Goal: Find specific page/section: Find specific page/section

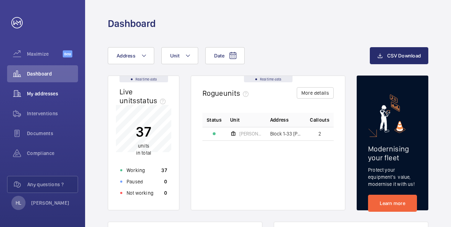
scroll to position [71, 0]
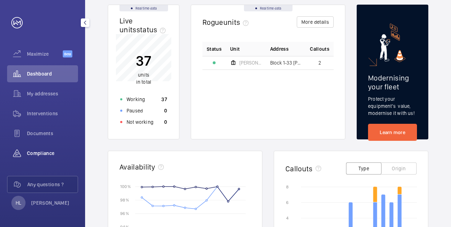
click at [57, 153] on span "Compliance" at bounding box center [52, 153] width 51 height 7
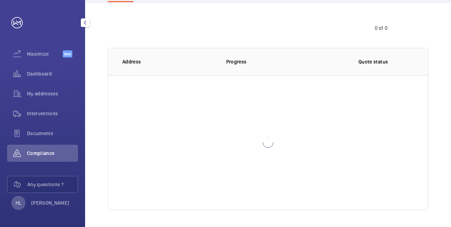
scroll to position [62, 0]
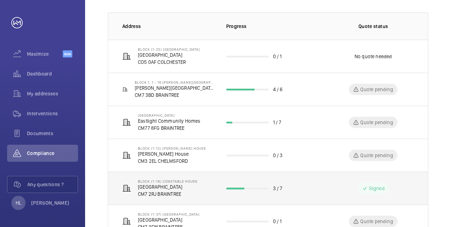
click at [169, 182] on p "Block (1-18) Constable House" at bounding box center [168, 181] width 60 height 4
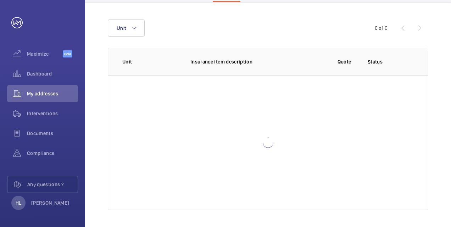
scroll to position [89, 0]
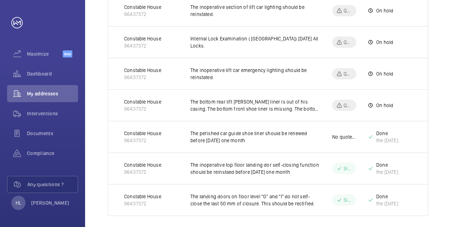
scroll to position [175, 0]
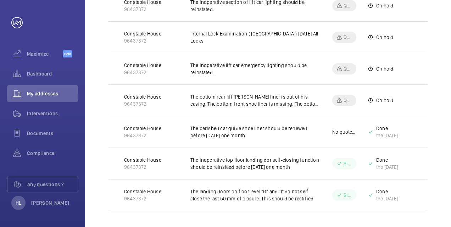
click at [344, 160] on p "Signed" at bounding box center [348, 163] width 9 height 7
click at [60, 136] on span "Documents" at bounding box center [52, 133] width 51 height 7
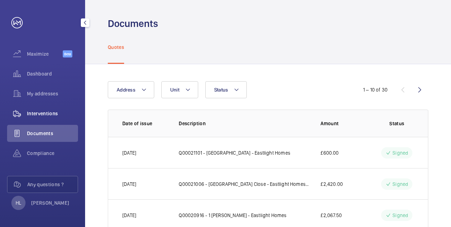
click at [48, 118] on div "Interventions" at bounding box center [42, 113] width 71 height 17
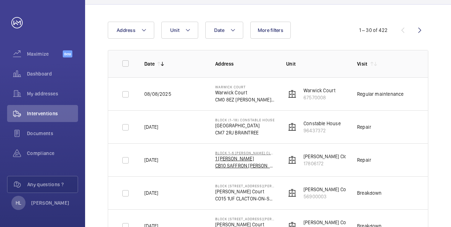
scroll to position [71, 0]
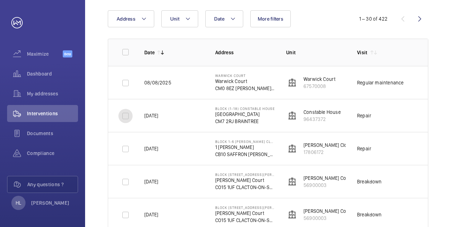
click at [126, 115] on input "checkbox" at bounding box center [126, 116] width 14 height 14
checkbox input "true"
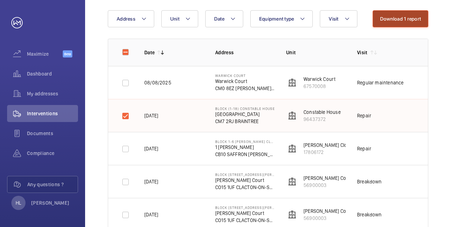
click at [416, 17] on button "Download 1 report" at bounding box center [401, 18] width 56 height 17
click at [48, 151] on span "Compliance" at bounding box center [52, 153] width 51 height 7
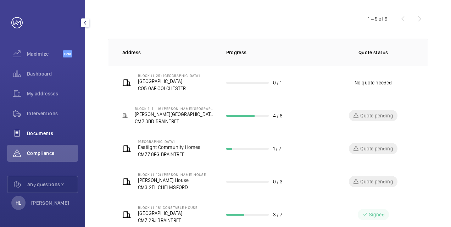
click at [43, 130] on span "Documents" at bounding box center [52, 133] width 51 height 7
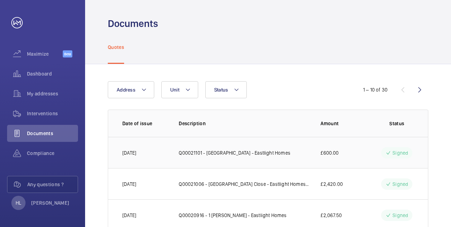
click at [404, 152] on p "Signed" at bounding box center [401, 152] width 16 height 7
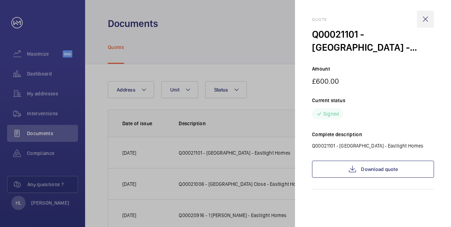
click at [427, 17] on wm-front-icon-button at bounding box center [425, 19] width 17 height 17
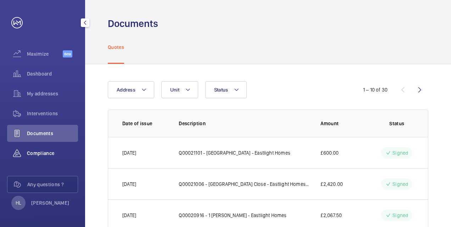
click at [53, 155] on span "Compliance" at bounding box center [52, 153] width 51 height 7
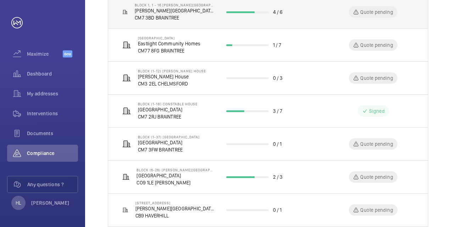
scroll to position [177, 0]
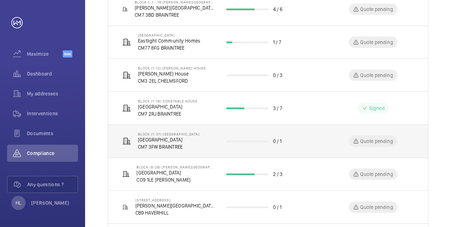
click at [357, 142] on mat-icon at bounding box center [356, 141] width 6 height 9
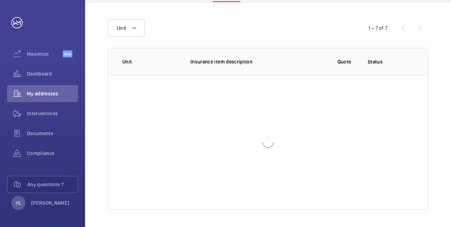
scroll to position [89, 0]
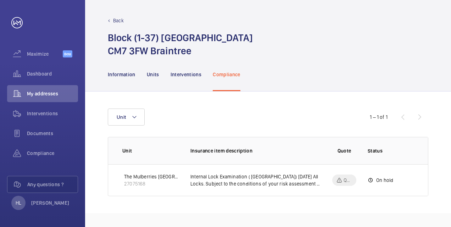
click at [119, 22] on p "Back" at bounding box center [118, 20] width 11 height 7
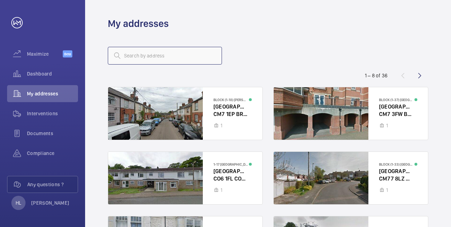
click at [159, 55] on input "text" at bounding box center [165, 56] width 114 height 18
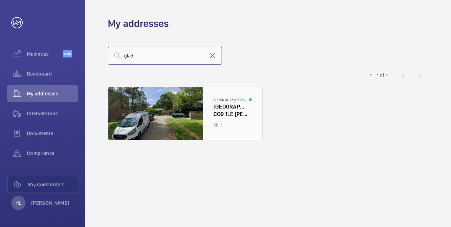
type input "glad"
click at [172, 116] on div at bounding box center [185, 113] width 154 height 53
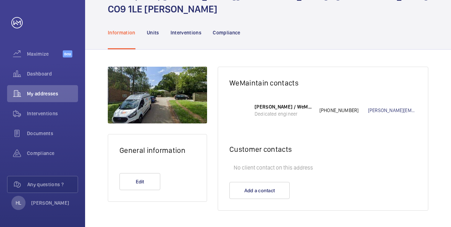
scroll to position [43, 0]
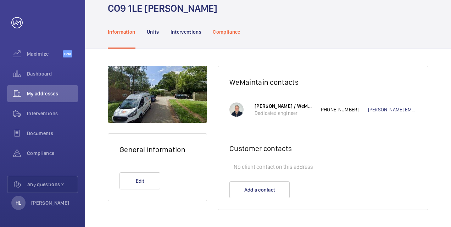
click at [232, 30] on p "Compliance" at bounding box center [227, 31] width 28 height 7
